Goal: Information Seeking & Learning: Learn about a topic

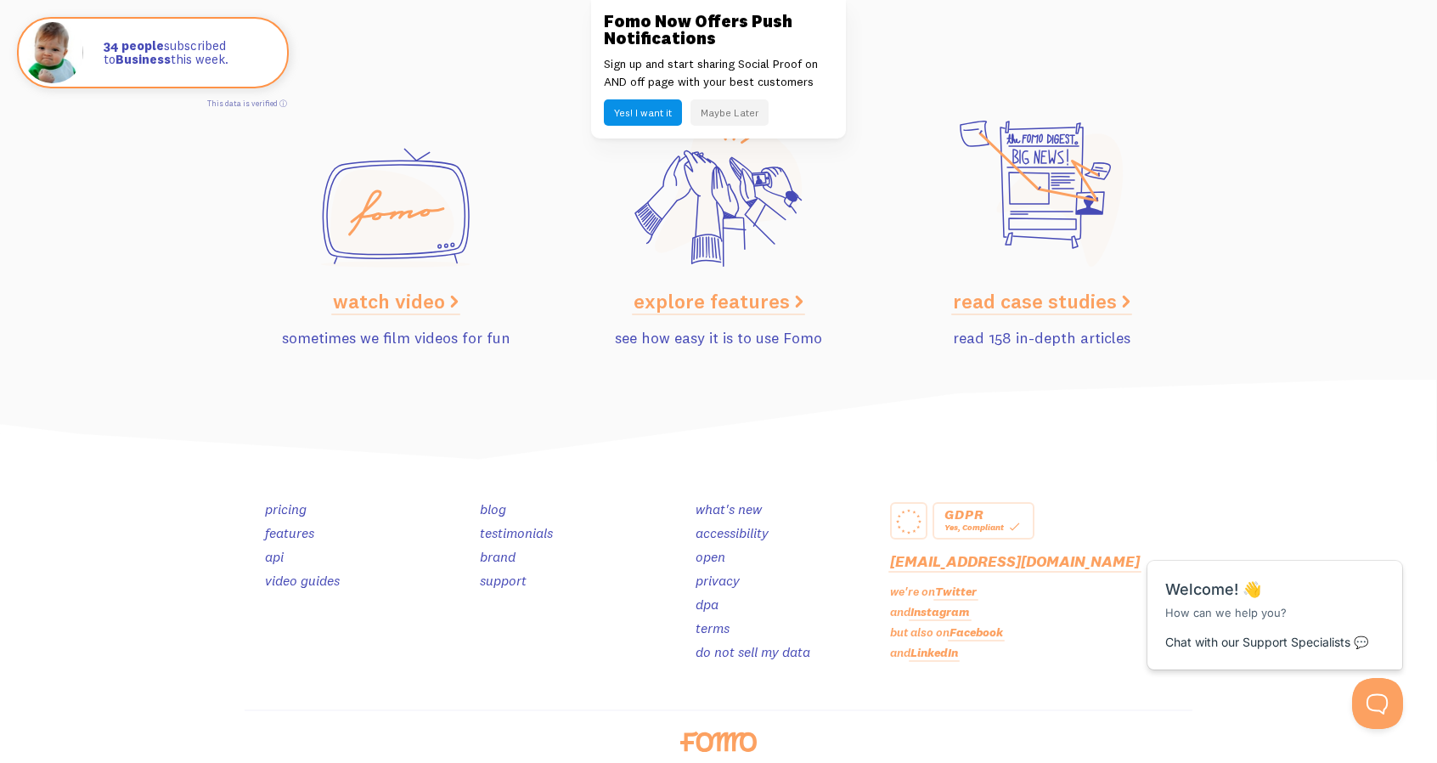
scroll to position [8523, 0]
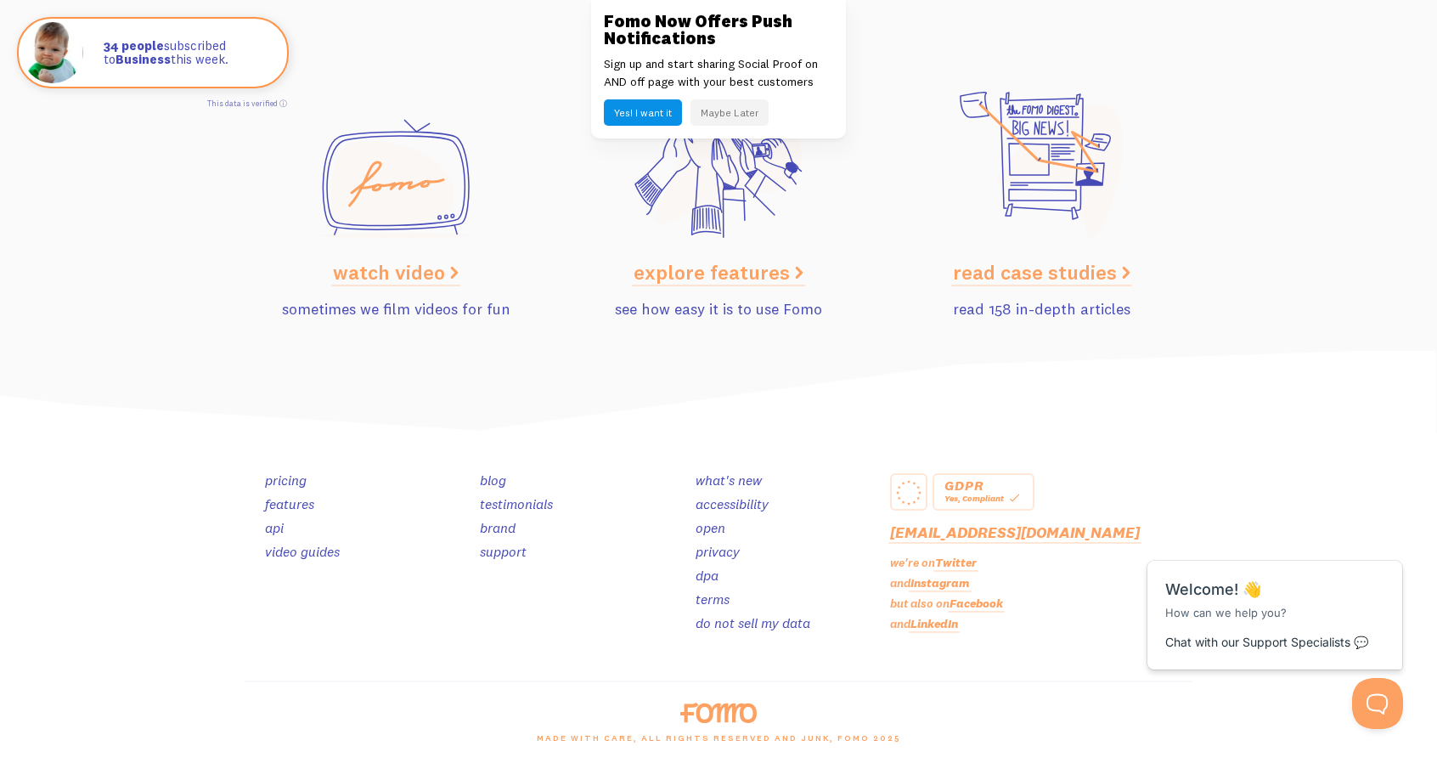
click at [298, 481] on link "pricing" at bounding box center [286, 479] width 42 height 17
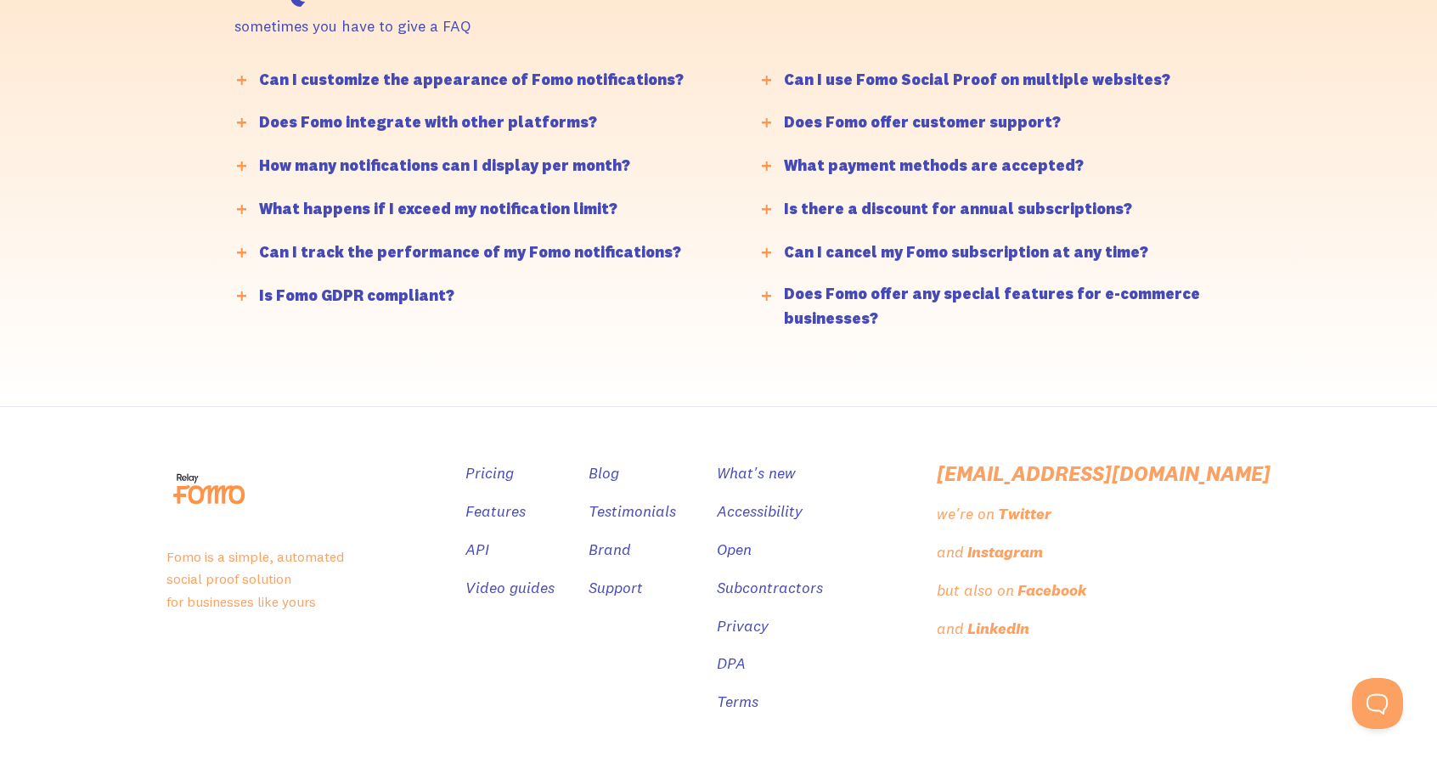
scroll to position [4210, 0]
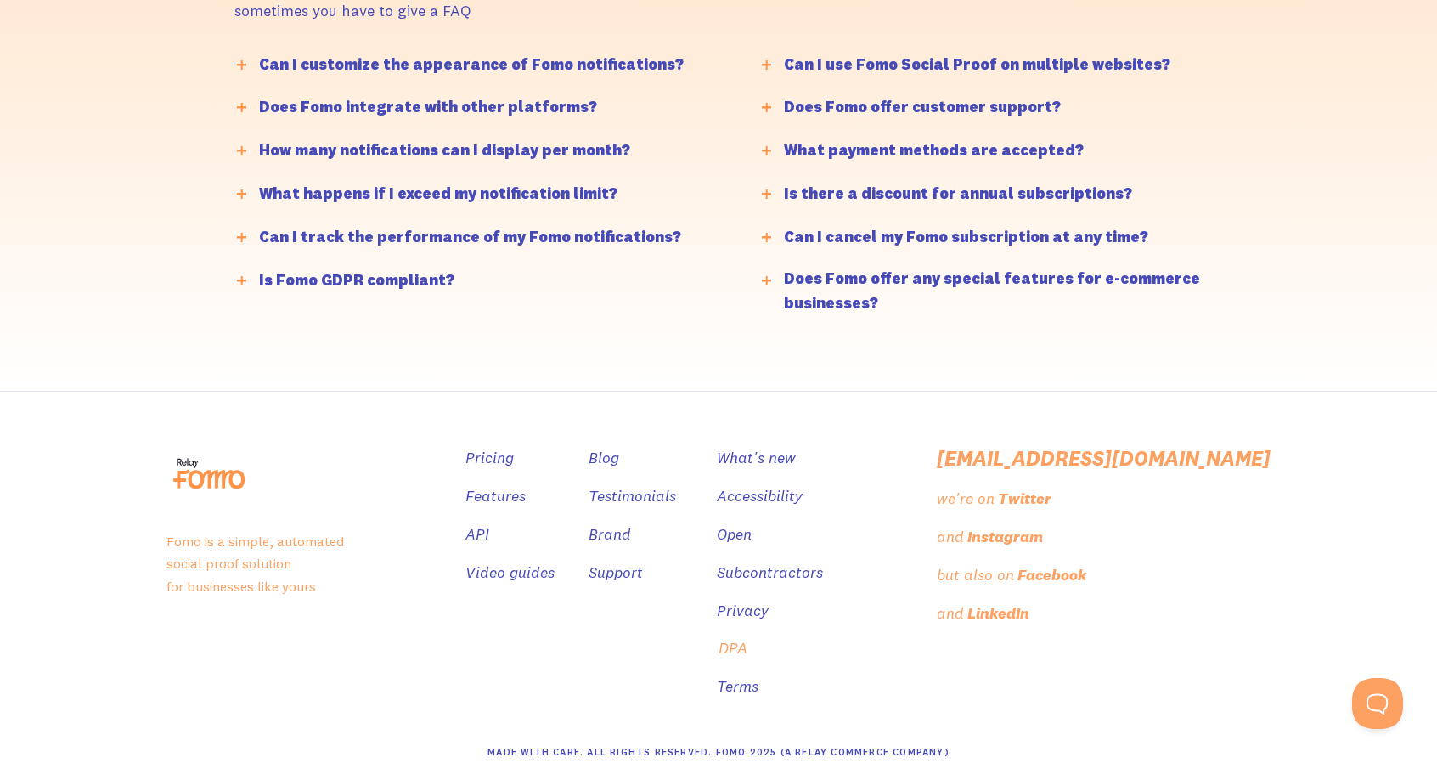
click at [748, 643] on link "DPA" at bounding box center [733, 648] width 29 height 25
click at [748, 637] on link "DPA" at bounding box center [733, 648] width 29 height 25
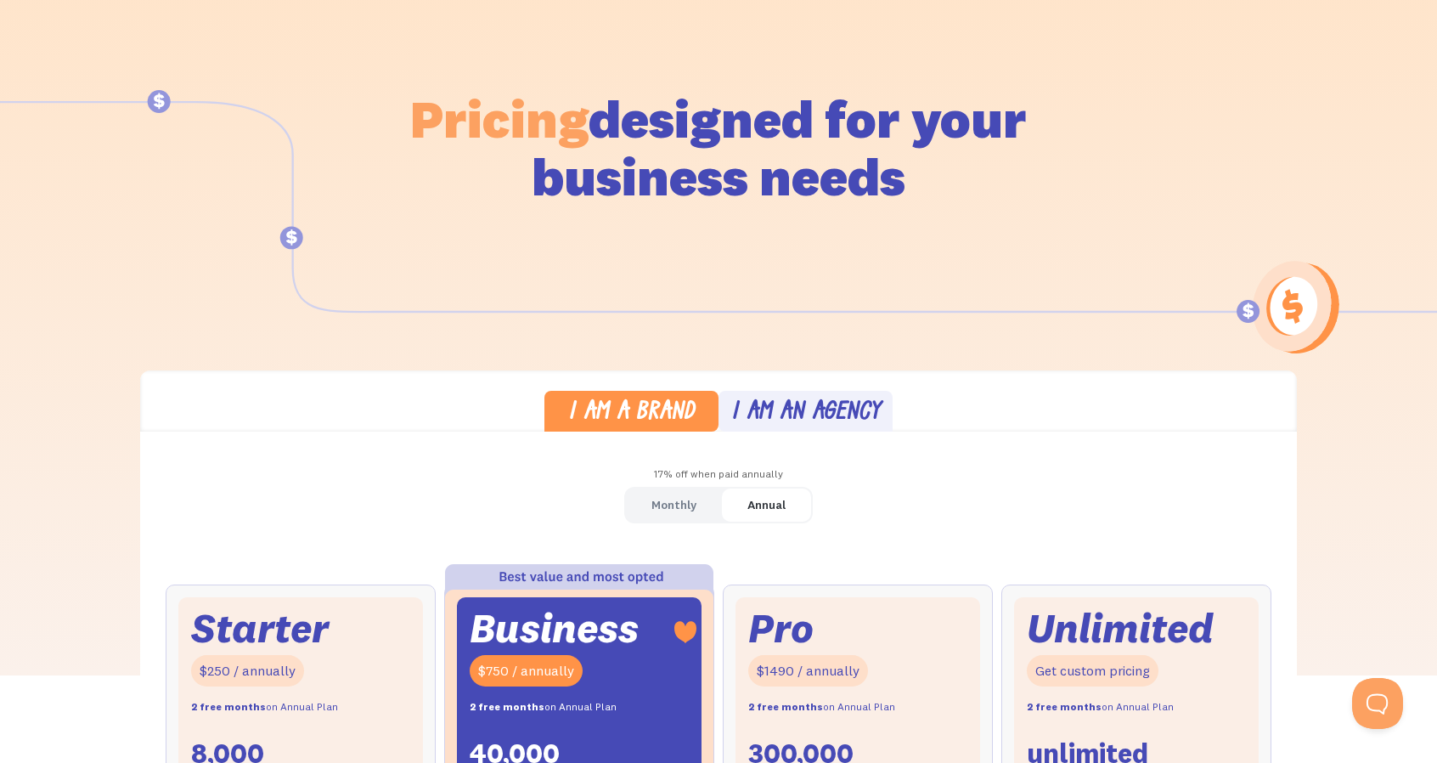
scroll to position [87, 0]
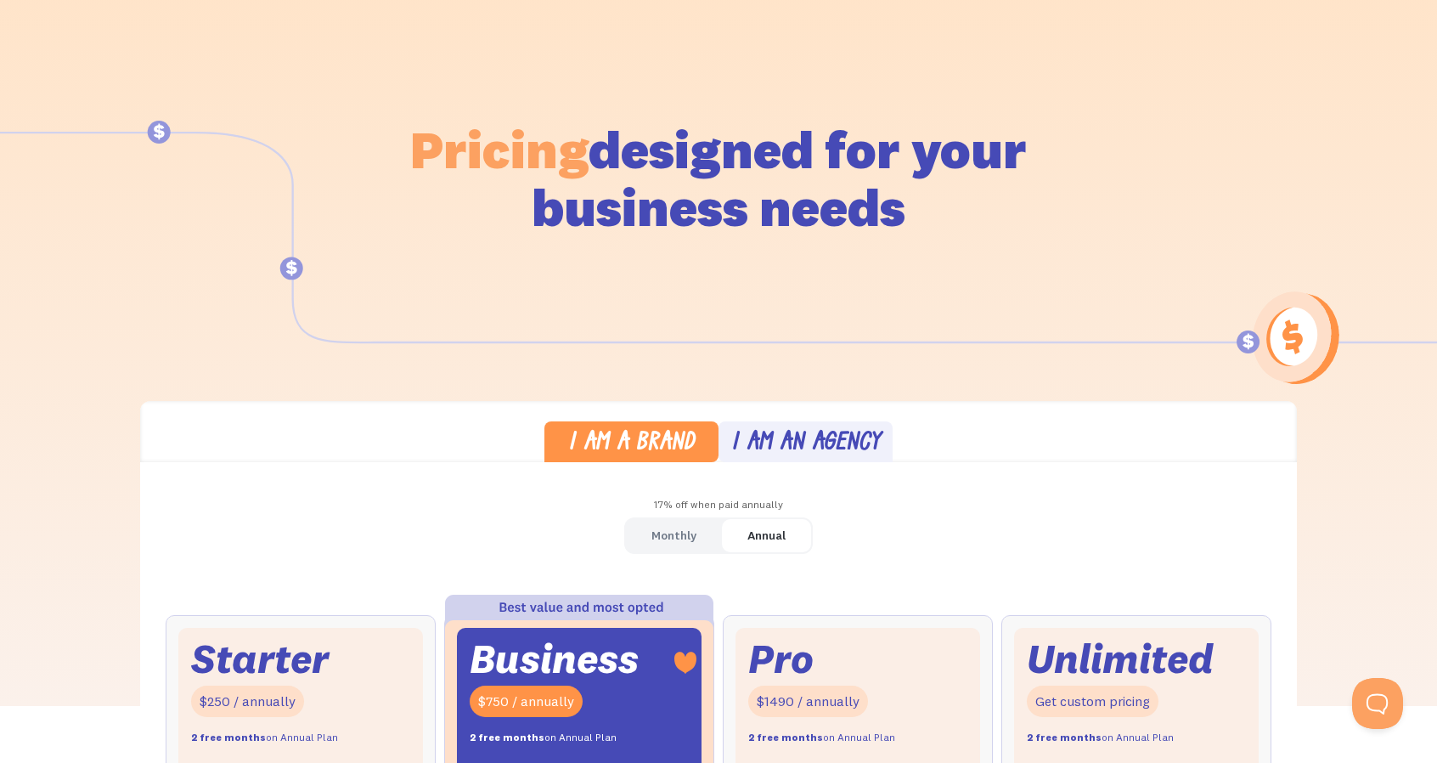
click at [773, 432] on div "I am an agency" at bounding box center [806, 444] width 150 height 25
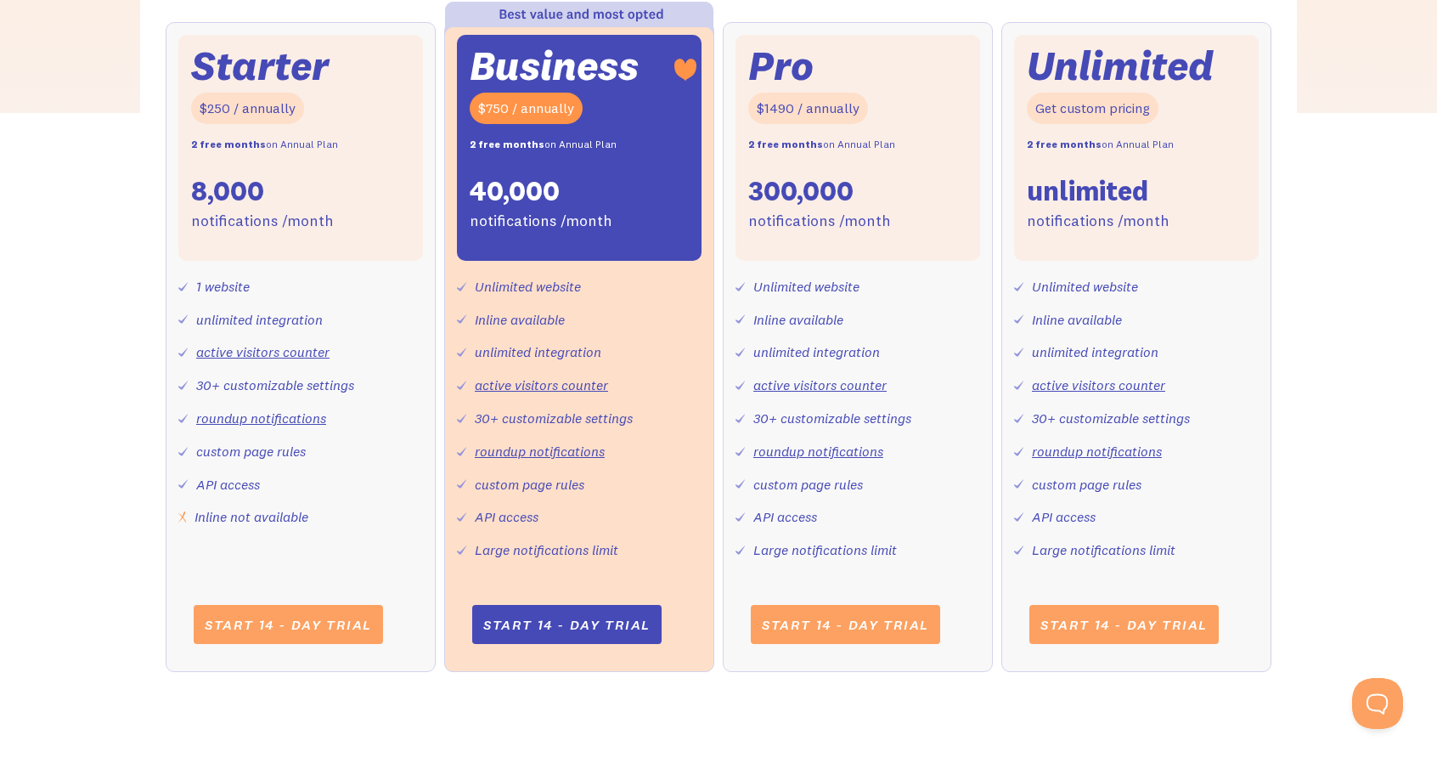
scroll to position [697, 0]
